Goal: Task Accomplishment & Management: Manage account settings

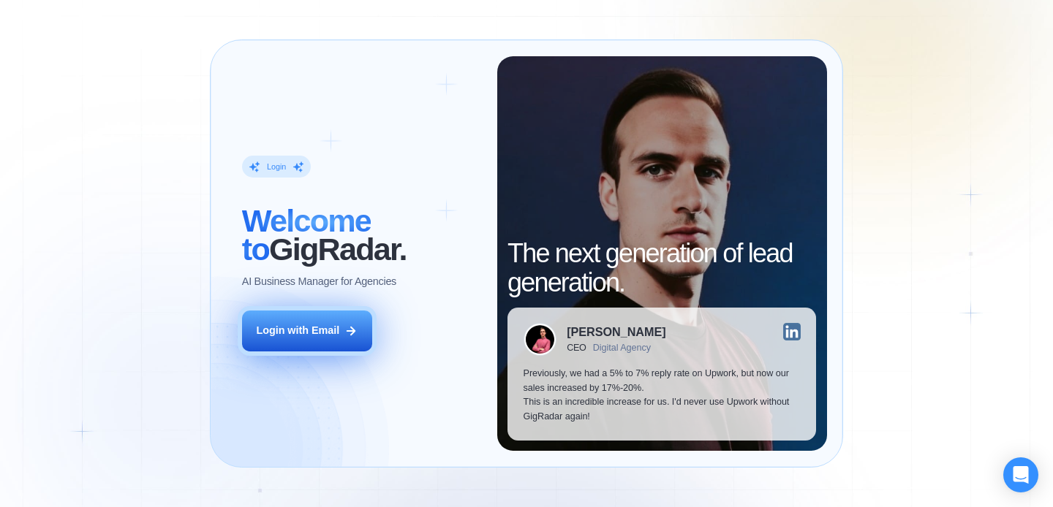
click at [318, 348] on button "Login with Email" at bounding box center [307, 331] width 130 height 41
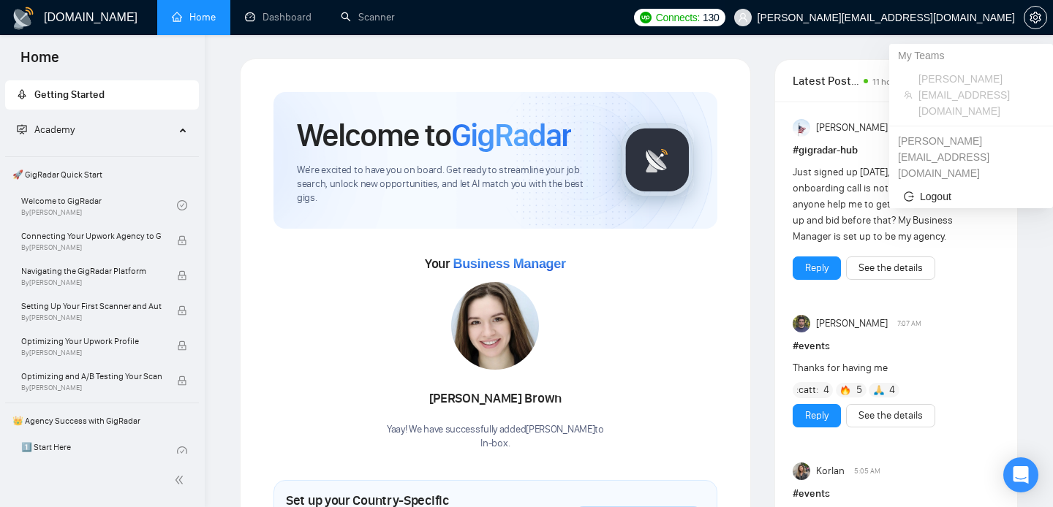
click at [957, 23] on span "[PERSON_NAME][EMAIL_ADDRESS][DOMAIN_NAME]" at bounding box center [874, 17] width 298 height 47
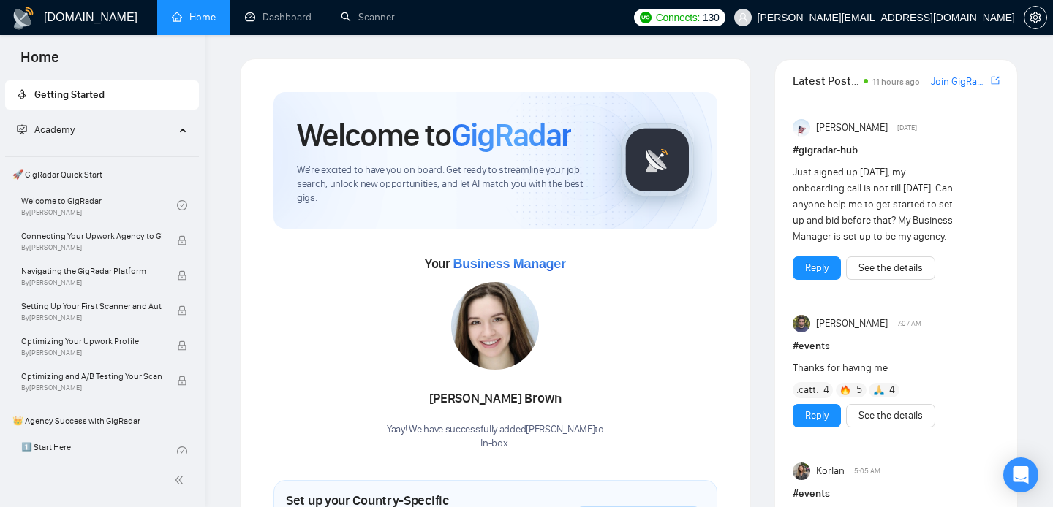
click at [69, 15] on h1 "[DOMAIN_NAME]" at bounding box center [91, 17] width 94 height 35
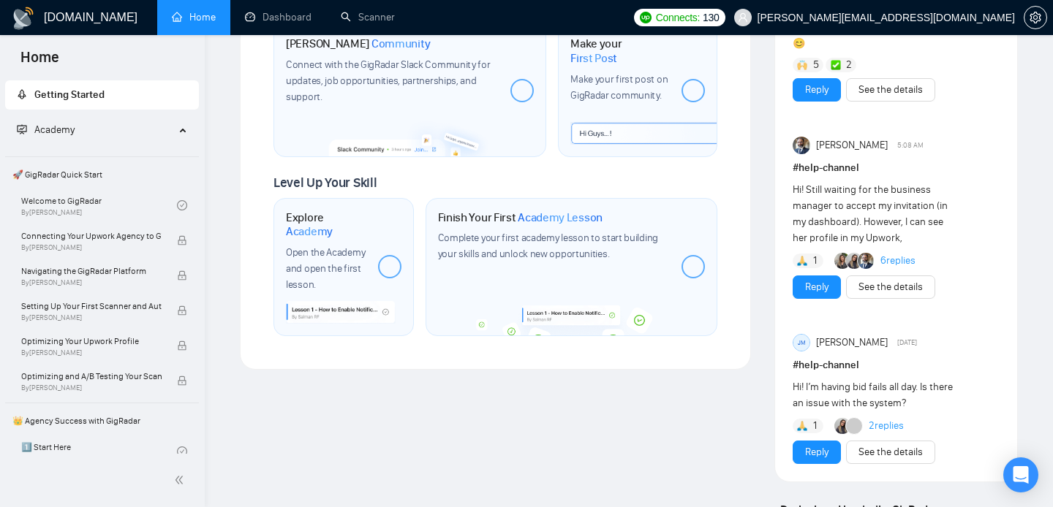
scroll to position [1365, 0]
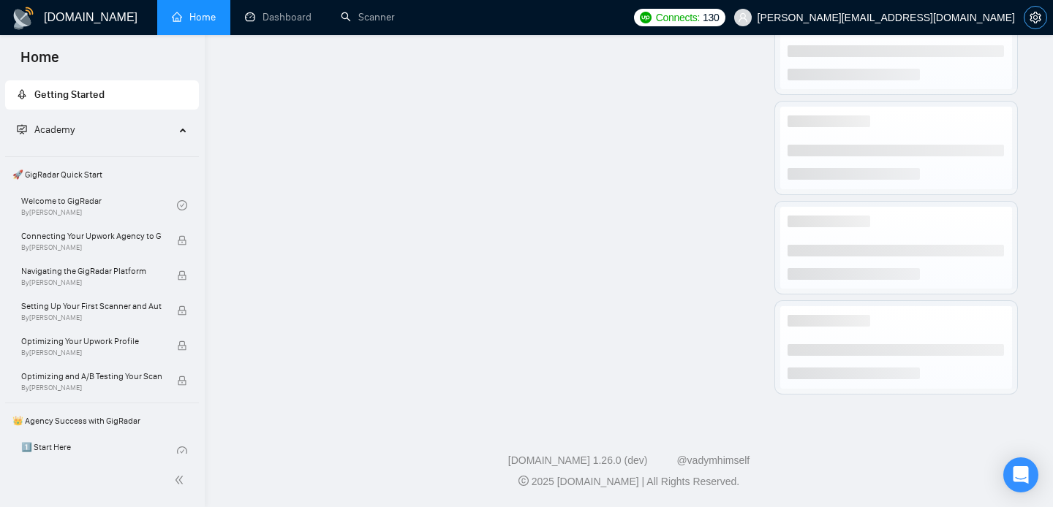
click at [1039, 24] on button "button" at bounding box center [1034, 17] width 23 height 23
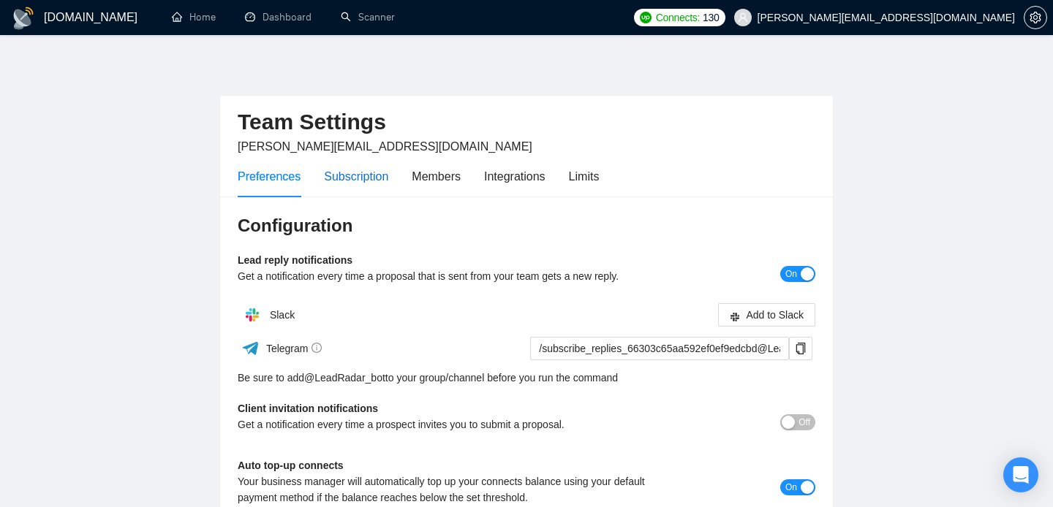
click at [350, 167] on div "Subscription" at bounding box center [356, 176] width 64 height 18
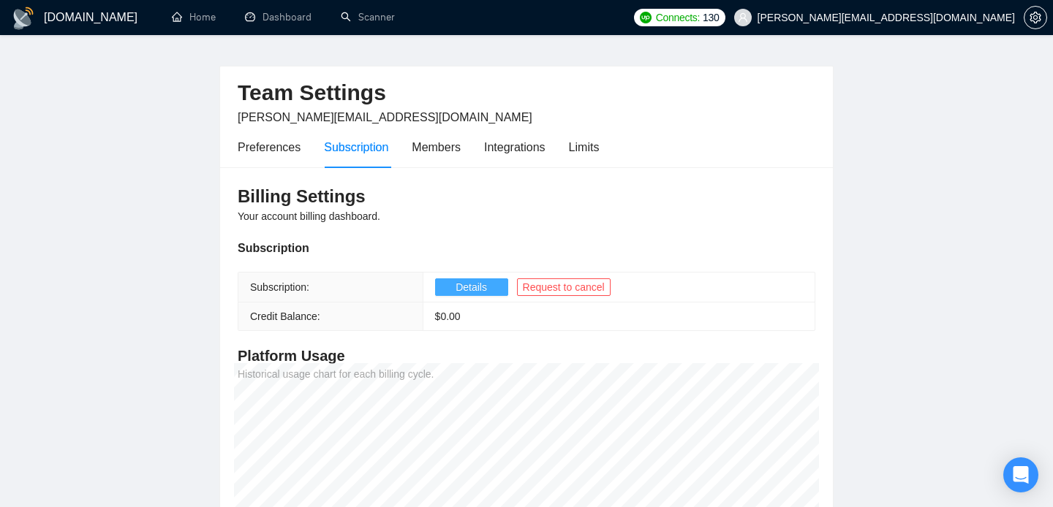
scroll to position [22, 0]
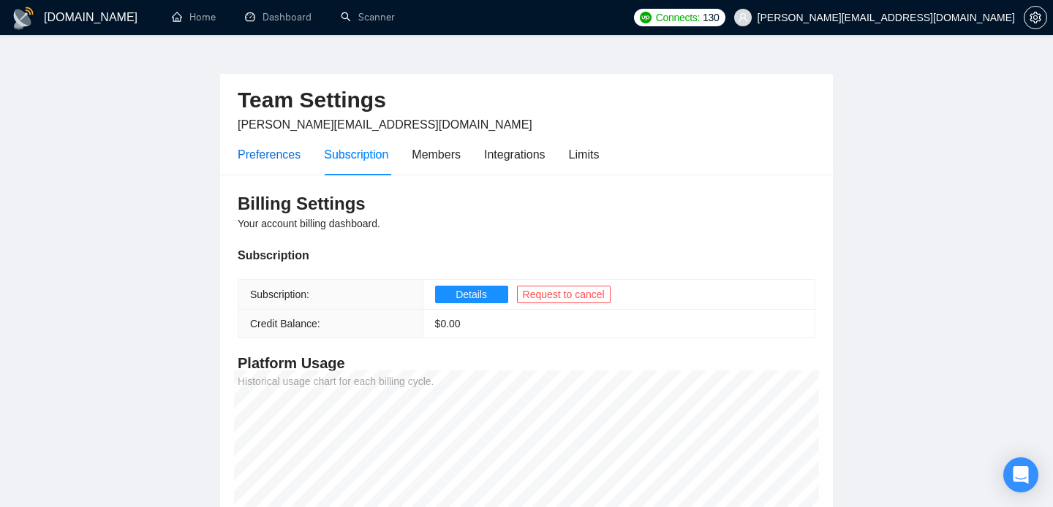
click at [265, 162] on div "Preferences" at bounding box center [269, 154] width 63 height 18
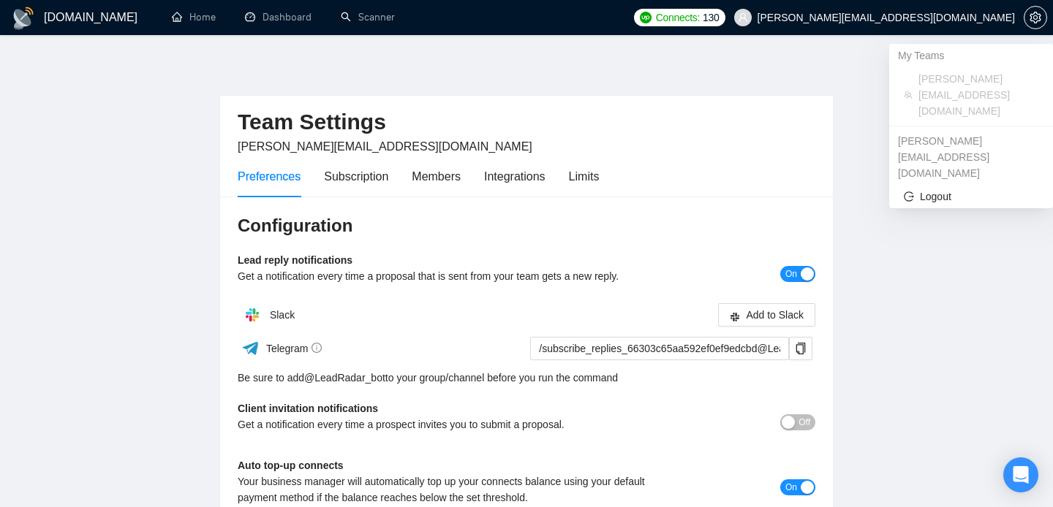
click at [993, 18] on span "[PERSON_NAME][EMAIL_ADDRESS][DOMAIN_NAME]" at bounding box center [885, 18] width 257 height 0
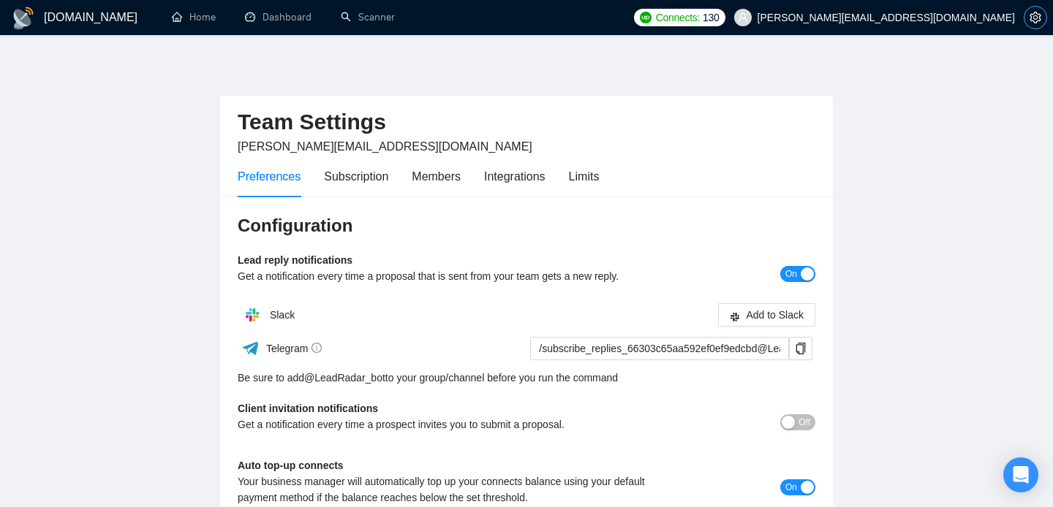
click at [1025, 12] on span "setting" at bounding box center [1035, 18] width 22 height 12
click at [1031, 13] on icon "setting" at bounding box center [1035, 18] width 12 height 12
click at [1031, 15] on icon "setting" at bounding box center [1034, 18] width 11 height 12
click at [351, 183] on div "Subscription" at bounding box center [356, 176] width 64 height 18
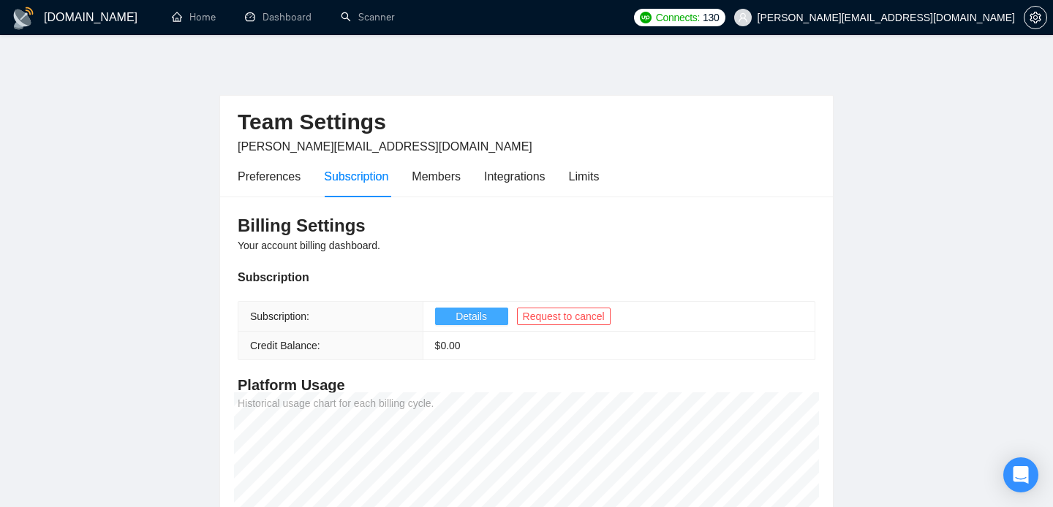
click at [501, 313] on button "Details" at bounding box center [471, 317] width 73 height 18
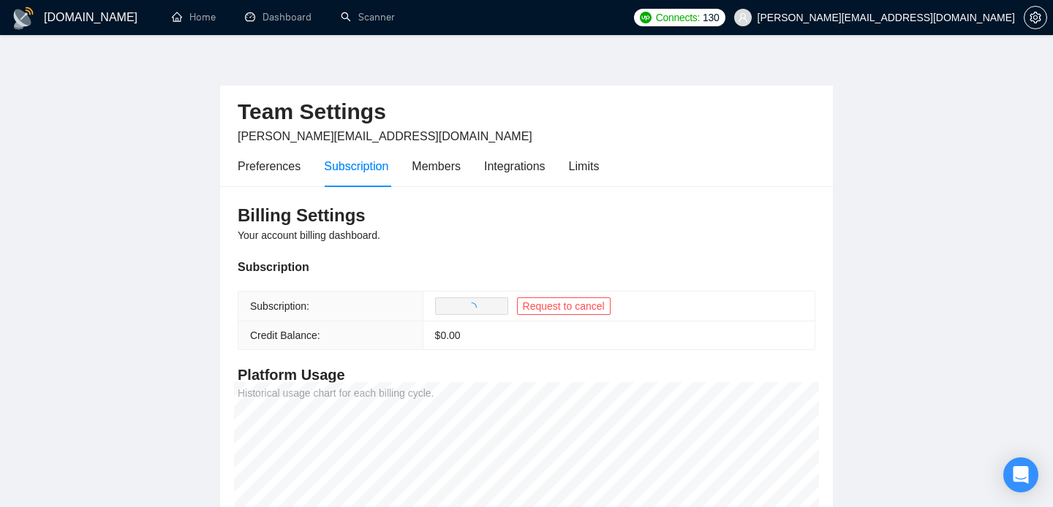
scroll to position [12, 0]
